Goal: Information Seeking & Learning: Learn about a topic

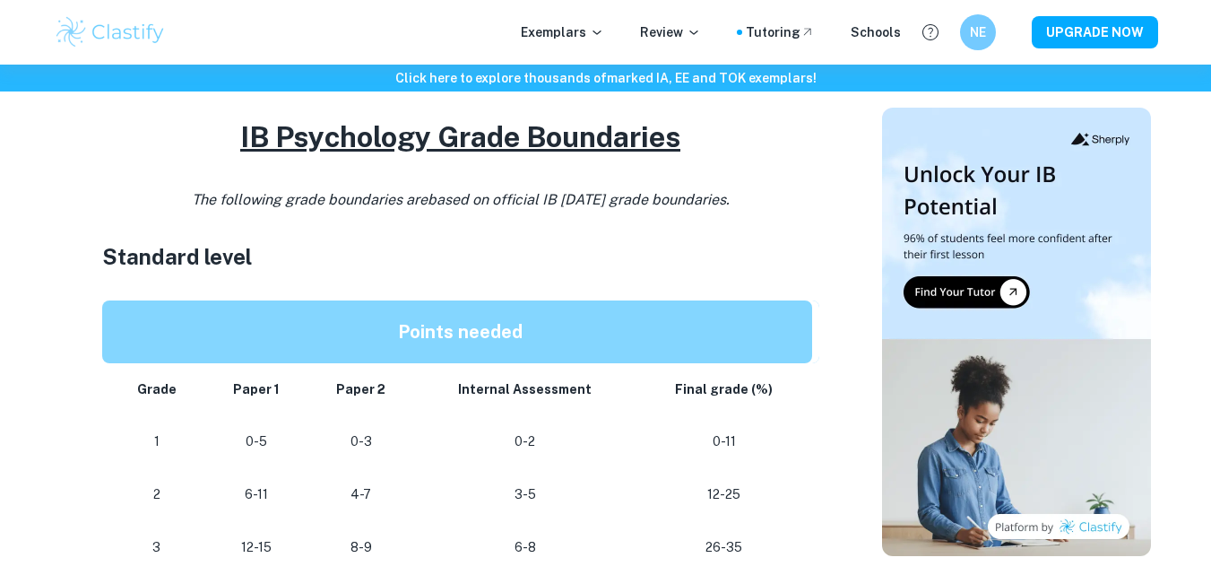
scroll to position [791, 0]
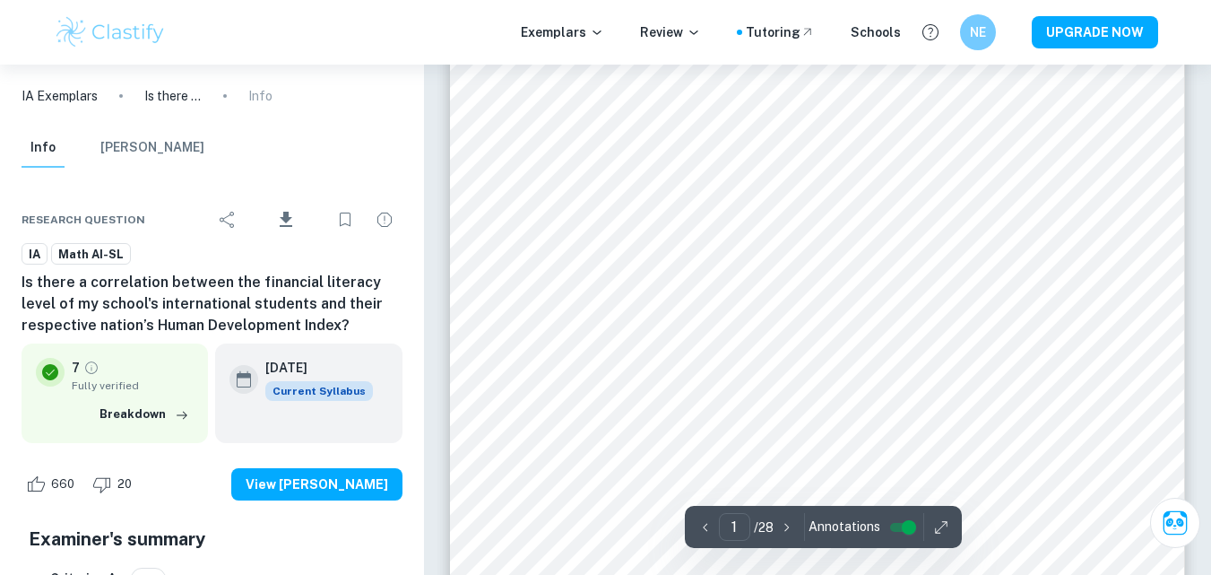
scroll to position [567, 0]
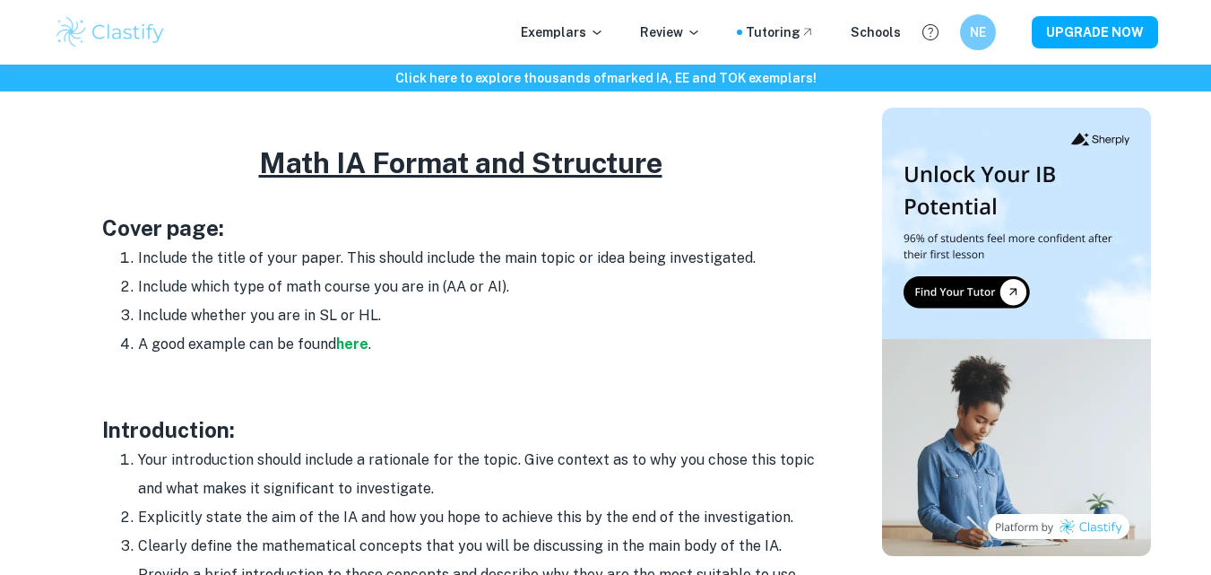
scroll to position [861, 0]
